Goal: Transaction & Acquisition: Purchase product/service

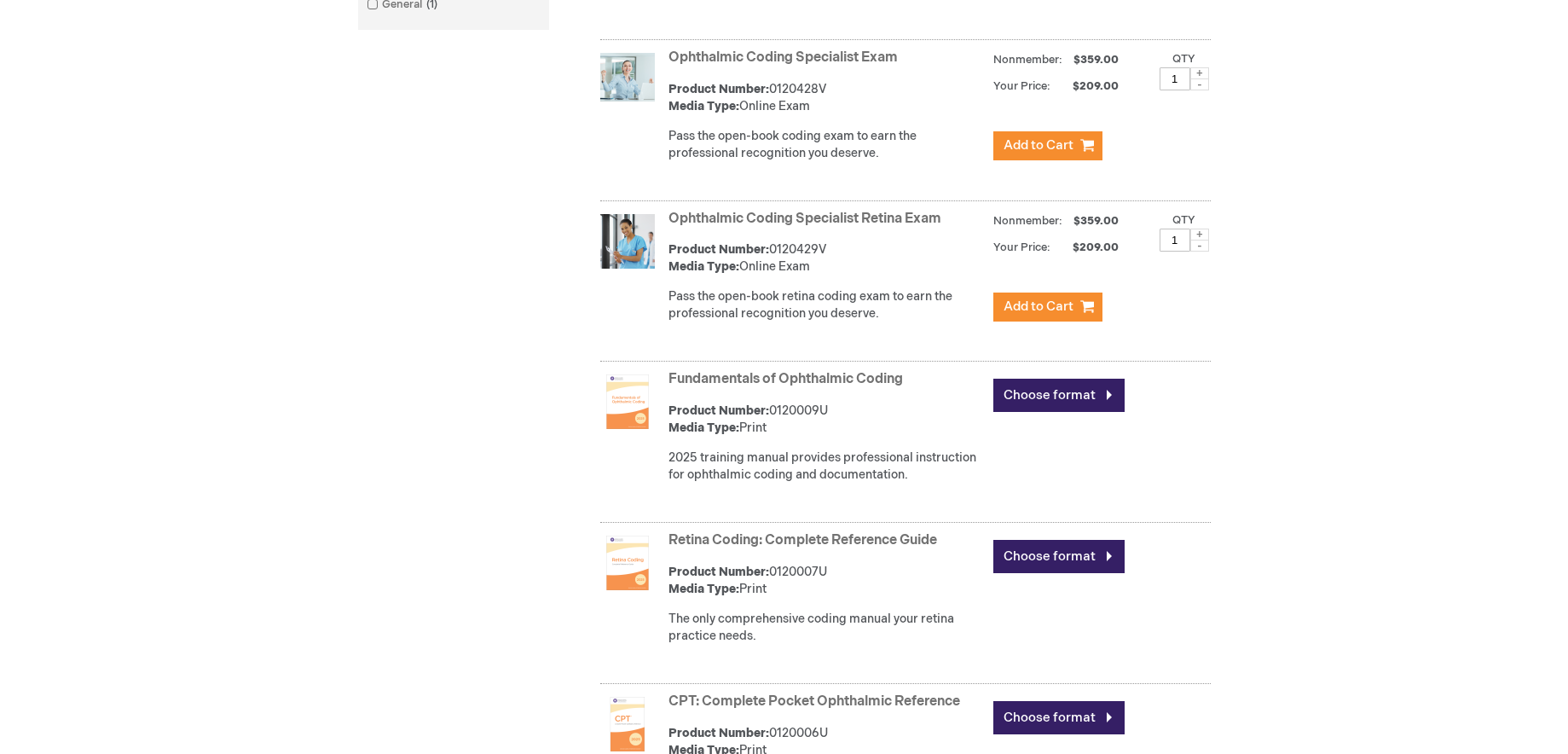
scroll to position [853, 0]
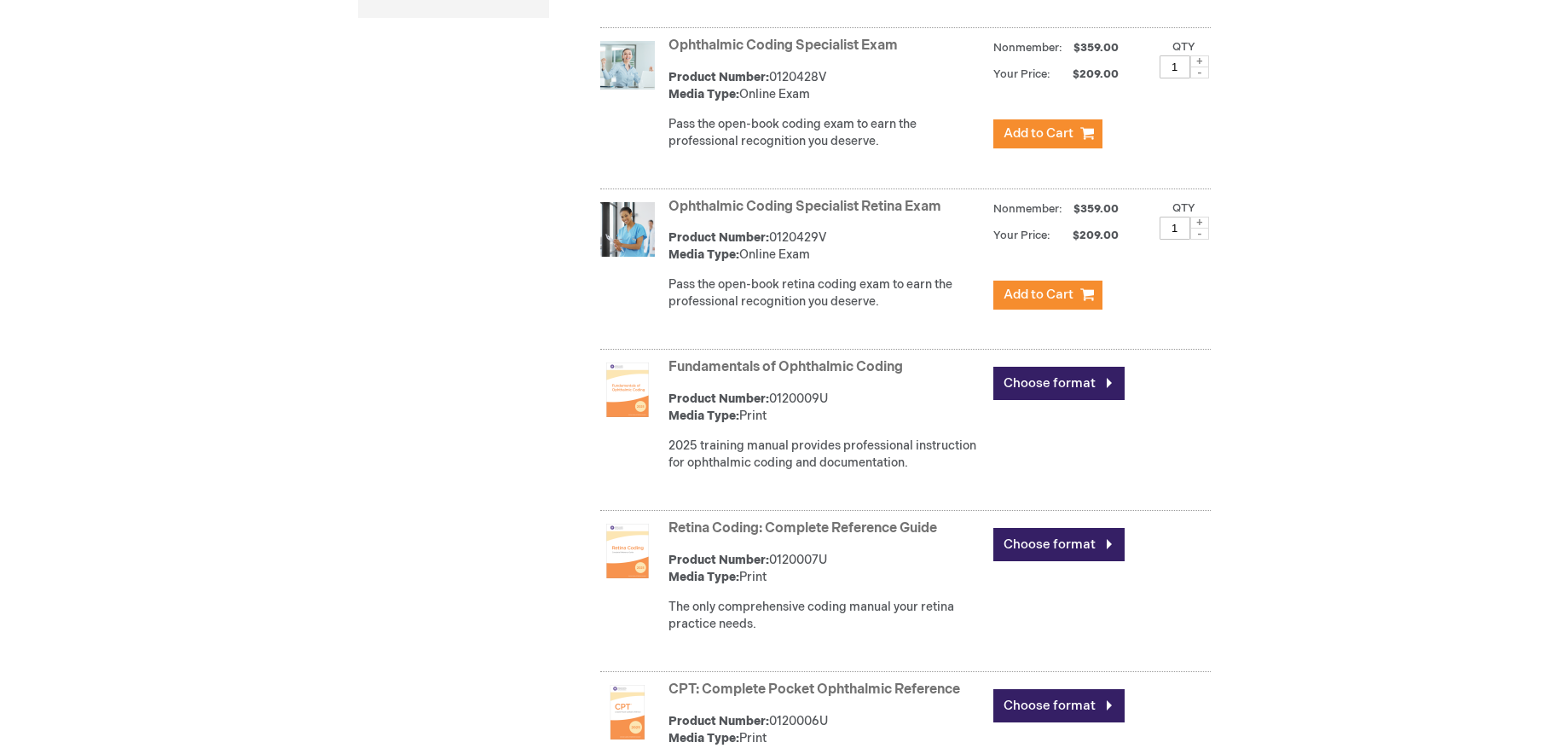
click at [719, 367] on link "Fundamentals of Ophthalmic Coding" at bounding box center [786, 367] width 234 height 17
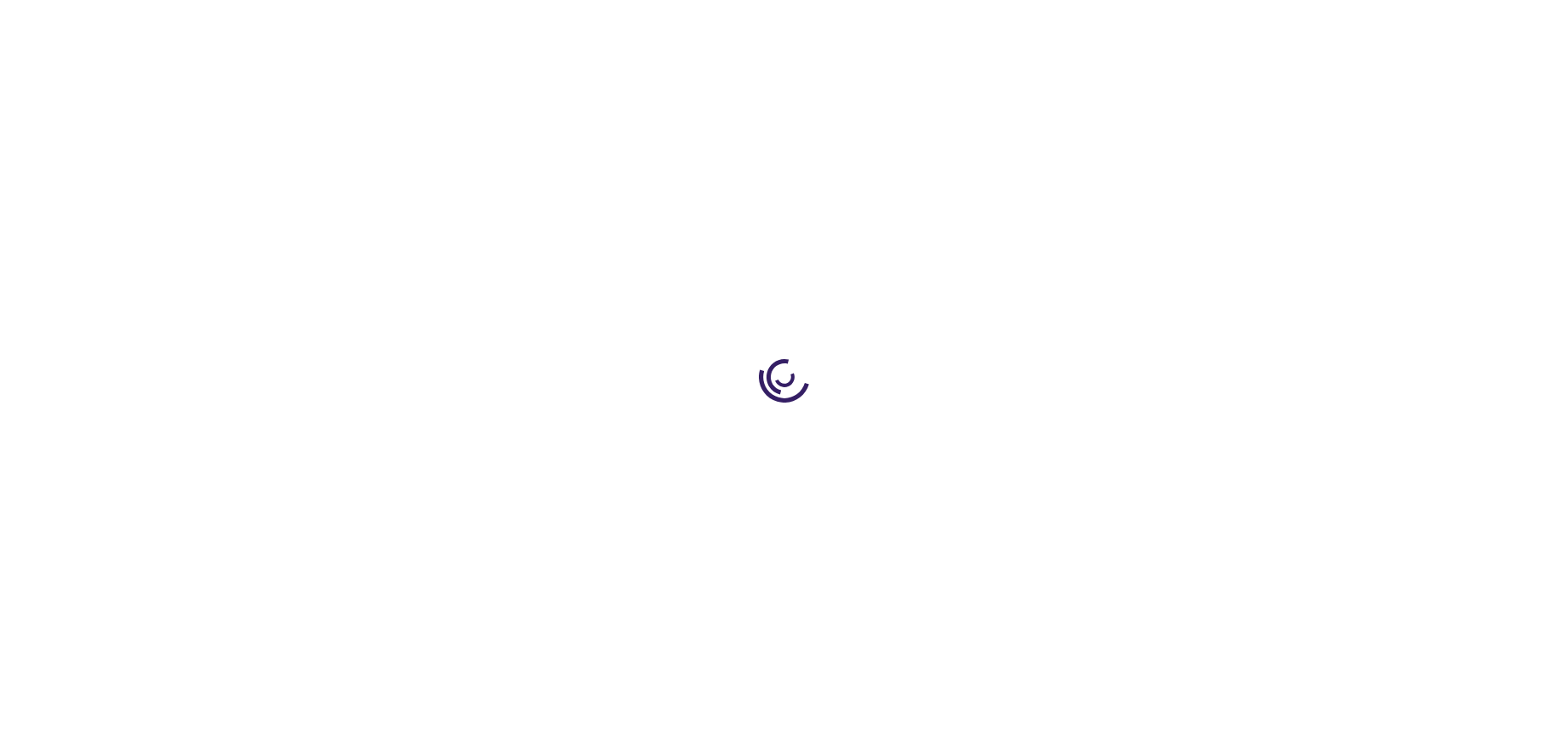
type input "0"
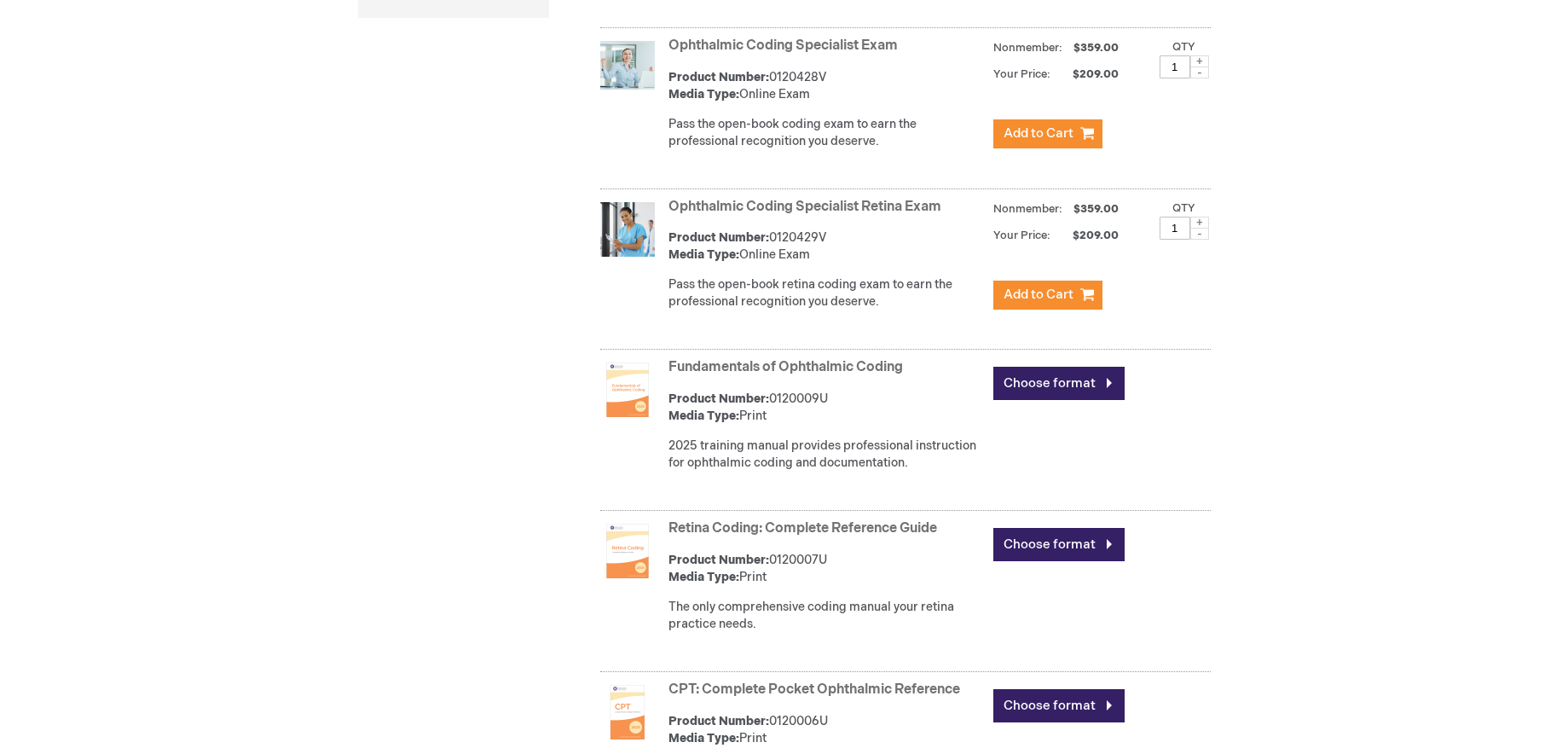
click at [848, 528] on link "Retina Coding: Complete Reference Guide" at bounding box center [802, 528] width 268 height 17
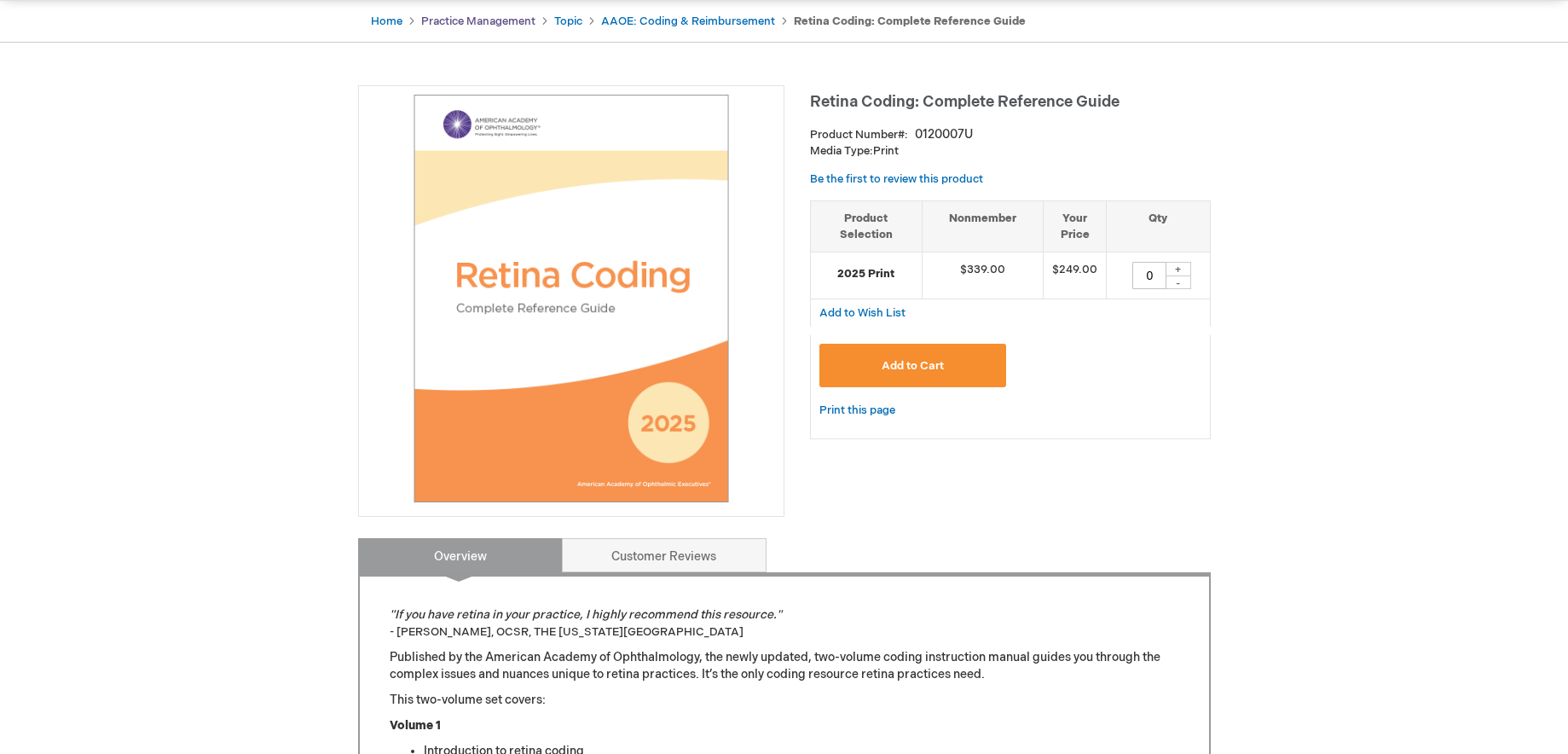
scroll to position [170, 0]
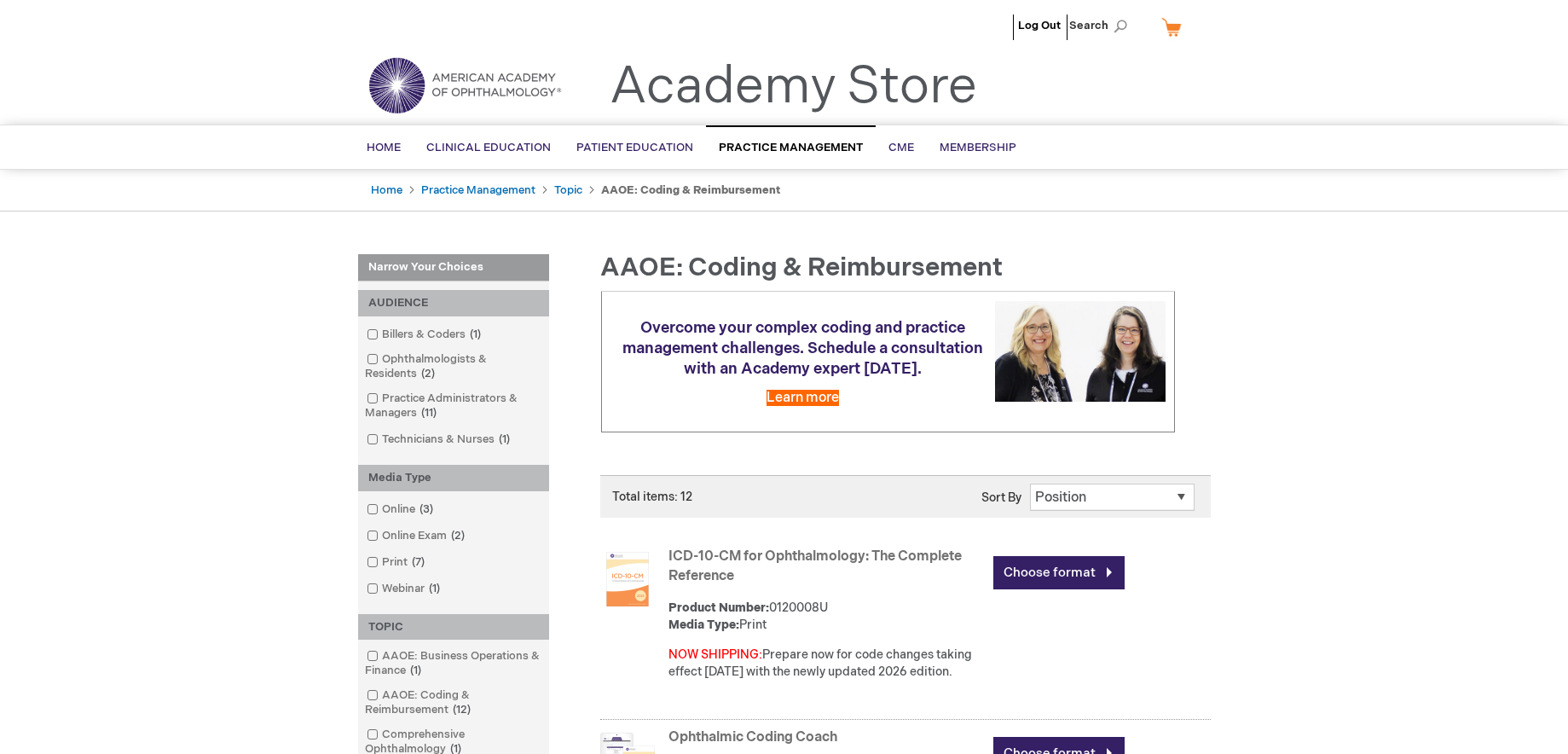
click at [836, 327] on span "Overcome your complex coding and practice management challenges. Schedule a con…" at bounding box center [802, 348] width 360 height 59
click at [806, 396] on span "Learn more" at bounding box center [802, 398] width 72 height 17
click at [799, 401] on span "Learn more" at bounding box center [802, 398] width 72 height 17
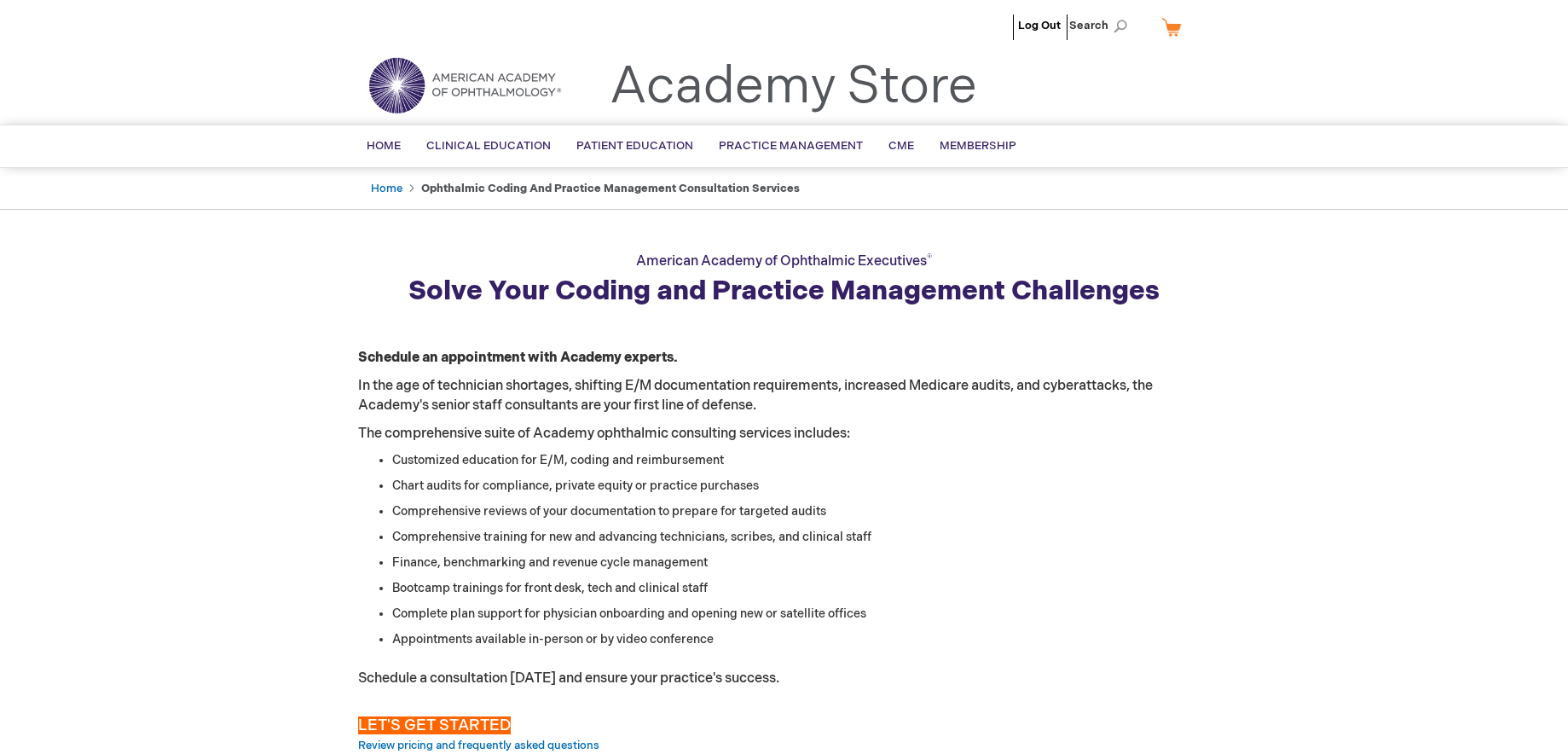
click at [221, 64] on header "Log Out Search My Cart CLOSE RECENTLY ADDED ITEM(S) Close There are no items in…" at bounding box center [784, 62] width 1568 height 124
